Goal: Information Seeking & Learning: Learn about a topic

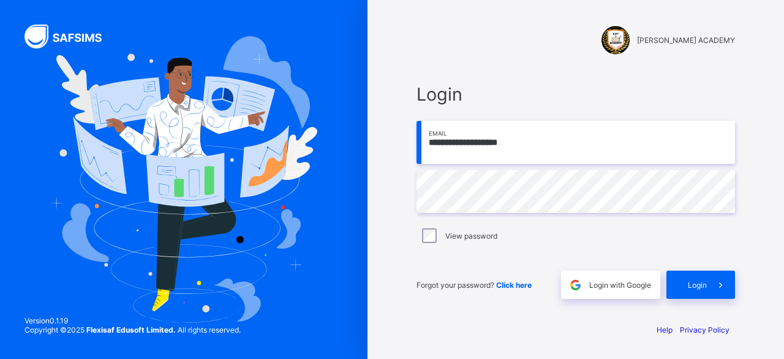
type input "**********"
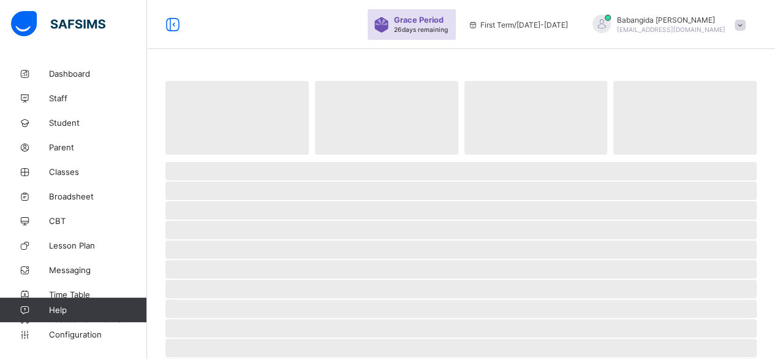
click at [645, 229] on span "‌" at bounding box center [460, 230] width 591 height 18
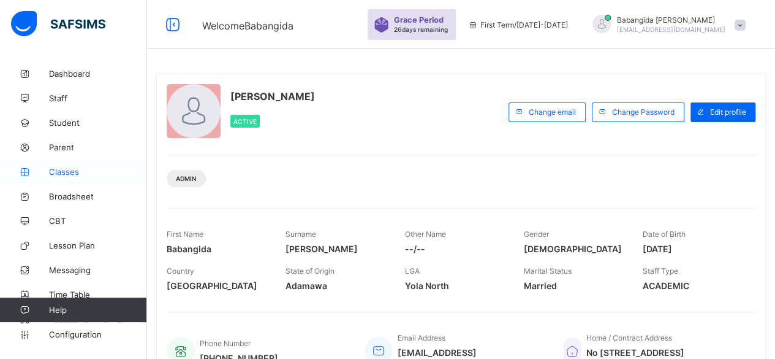
click at [63, 170] on span "Classes" at bounding box center [98, 172] width 98 height 10
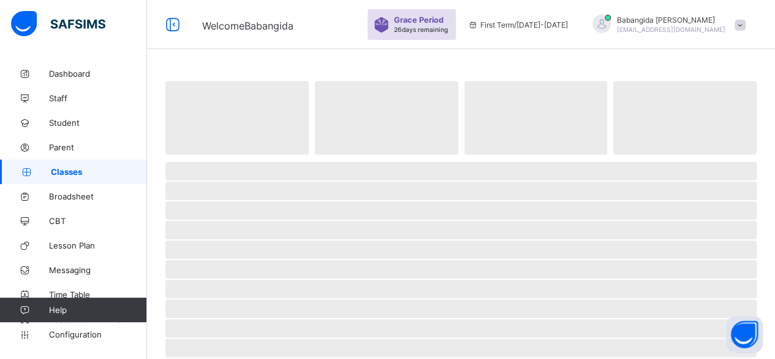
click at [63, 170] on span "Classes" at bounding box center [99, 172] width 96 height 10
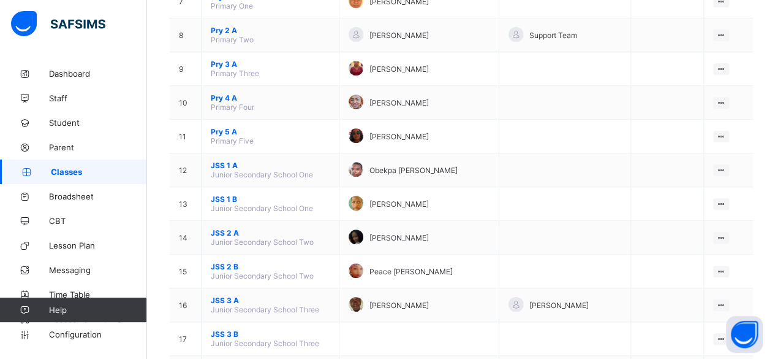
scroll to position [490, 0]
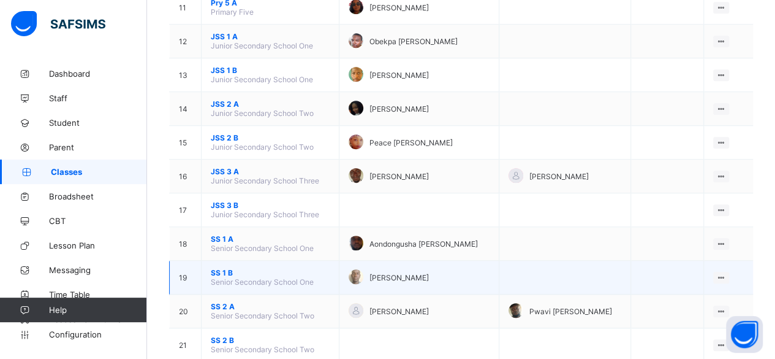
click at [213, 268] on span "SS 1 B" at bounding box center [270, 272] width 119 height 9
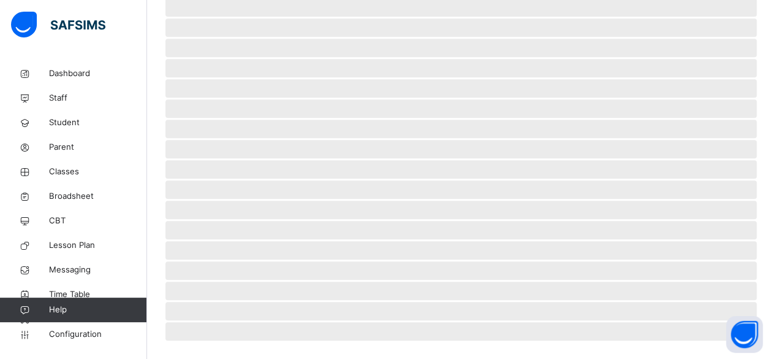
scroll to position [300, 0]
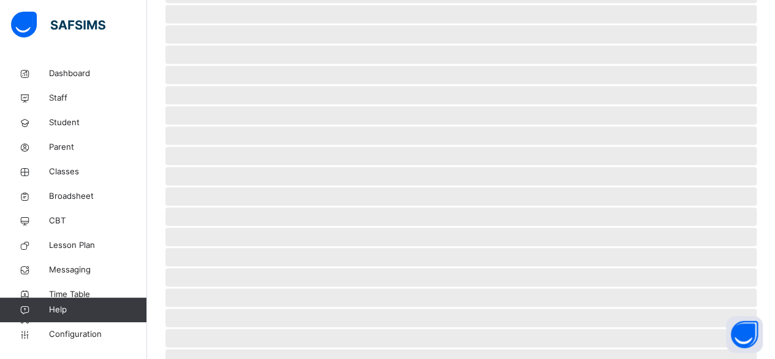
click at [213, 248] on span "‌" at bounding box center [460, 257] width 591 height 18
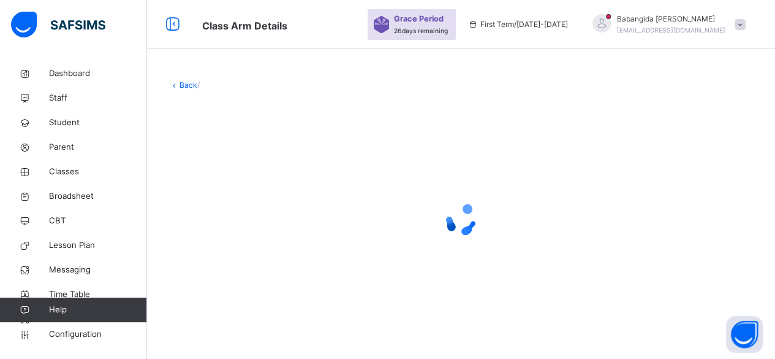
scroll to position [0, 0]
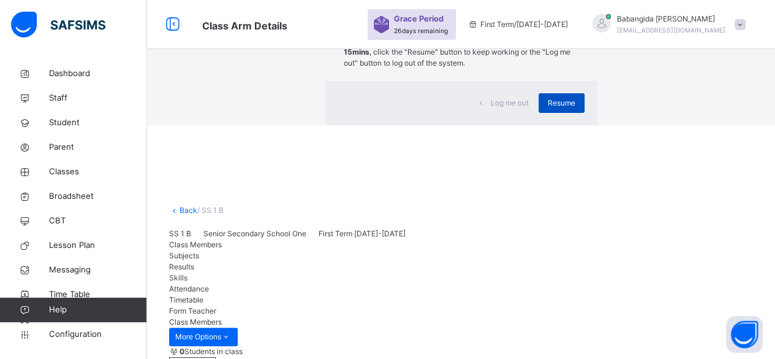
click at [548, 108] on span "Resume" at bounding box center [562, 102] width 28 height 11
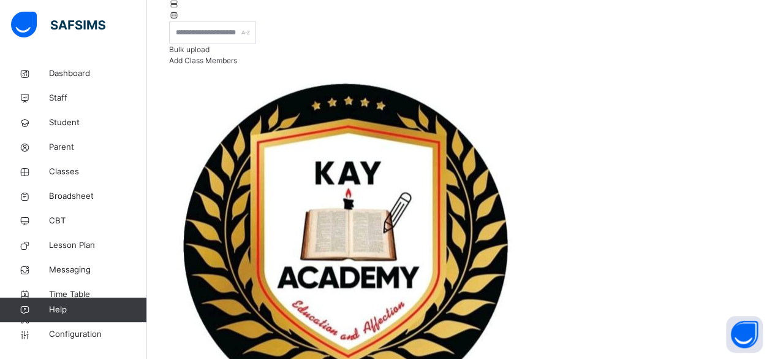
scroll to position [246, 0]
